Goal: Task Accomplishment & Management: Manage account settings

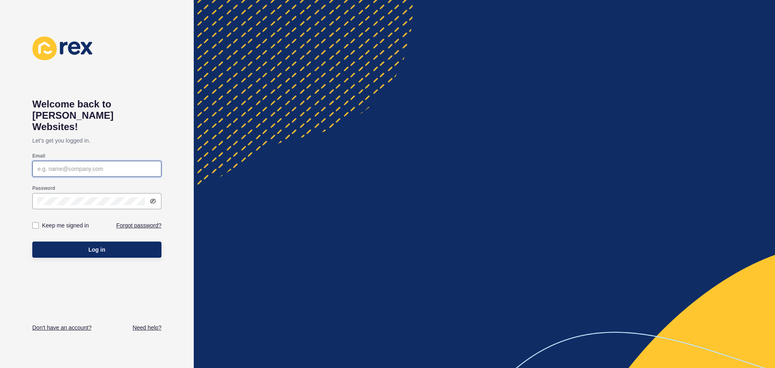
click at [123, 165] on input "Email" at bounding box center [97, 169] width 119 height 8
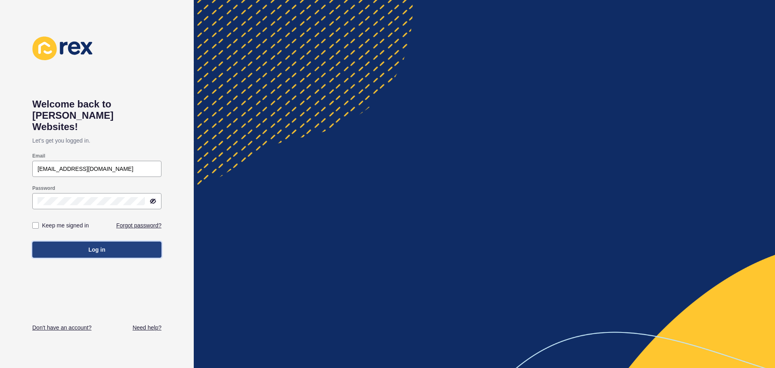
click at [108, 243] on button "Log in" at bounding box center [96, 249] width 129 height 16
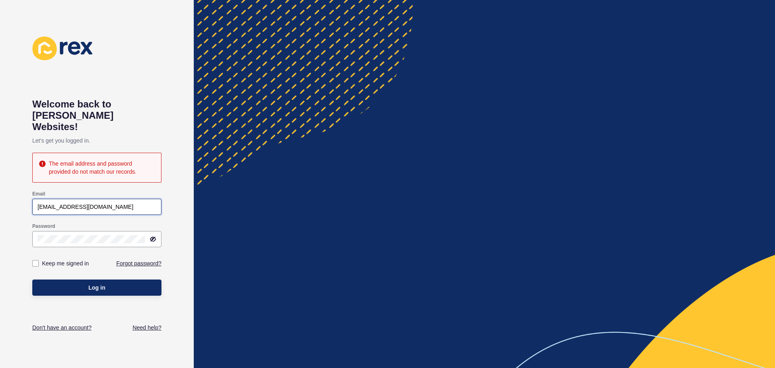
drag, startPoint x: 52, startPoint y: 193, endPoint x: 29, endPoint y: 193, distance: 23.4
click at [29, 193] on div "Welcome back to [PERSON_NAME] Websites! Let's get you logged in. The email addr…" at bounding box center [97, 184] width 194 height 368
drag, startPoint x: 52, startPoint y: 194, endPoint x: 28, endPoint y: 183, distance: 27.1
click at [28, 183] on div "Welcome back to [PERSON_NAME] Websites! Let's get you logged in. The email addr…" at bounding box center [97, 184] width 194 height 368
type input "[PERSON_NAME][EMAIL_ADDRESS][DOMAIN_NAME]"
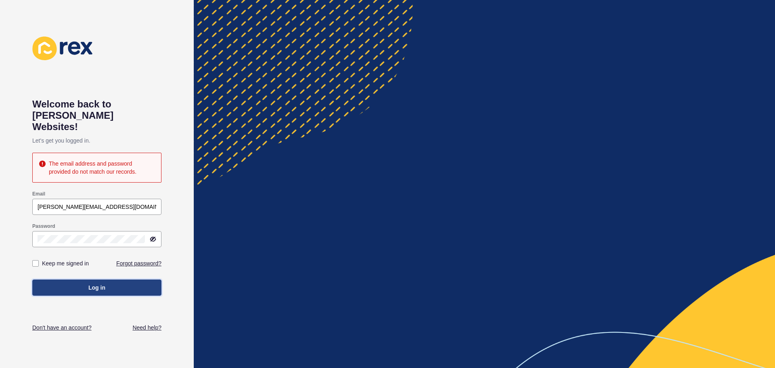
click at [88, 279] on button "Log in" at bounding box center [96, 287] width 129 height 16
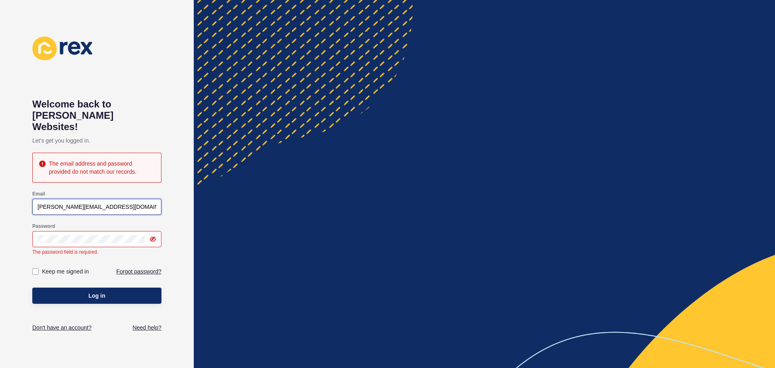
click at [133, 203] on input "[PERSON_NAME][EMAIL_ADDRESS][DOMAIN_NAME]" at bounding box center [97, 207] width 119 height 8
click at [201, 210] on div at bounding box center [484, 184] width 581 height 368
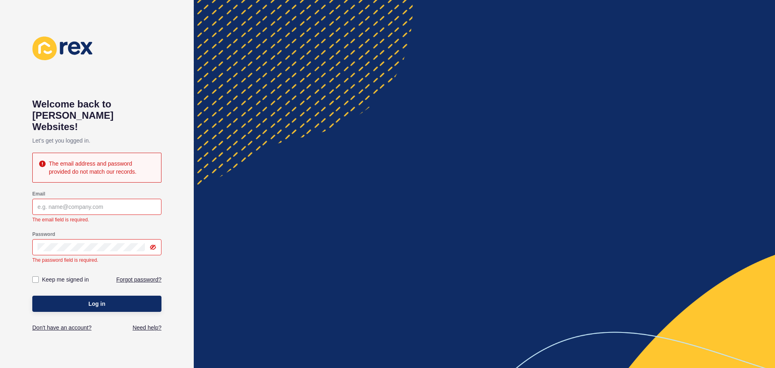
click at [260, 157] on div at bounding box center [484, 184] width 581 height 368
click at [188, 144] on div "Welcome back to [PERSON_NAME] Websites! Let's get you logged in. The email addr…" at bounding box center [97, 184] width 194 height 368
